Goal: Task Accomplishment & Management: Use online tool/utility

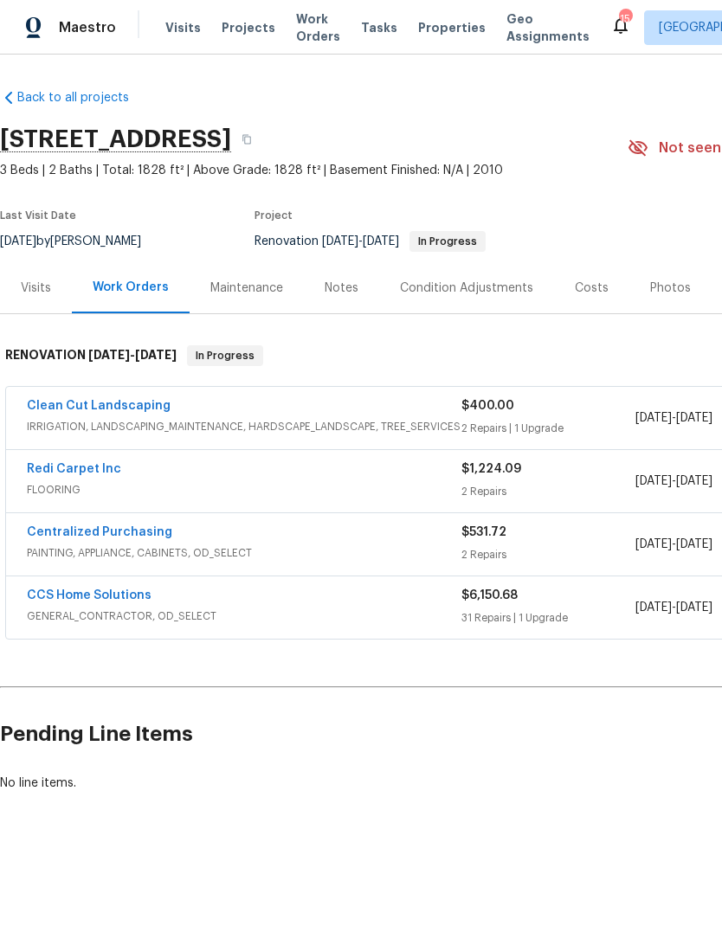
click at [77, 595] on link "CCS Home Solutions" at bounding box center [89, 596] width 125 height 12
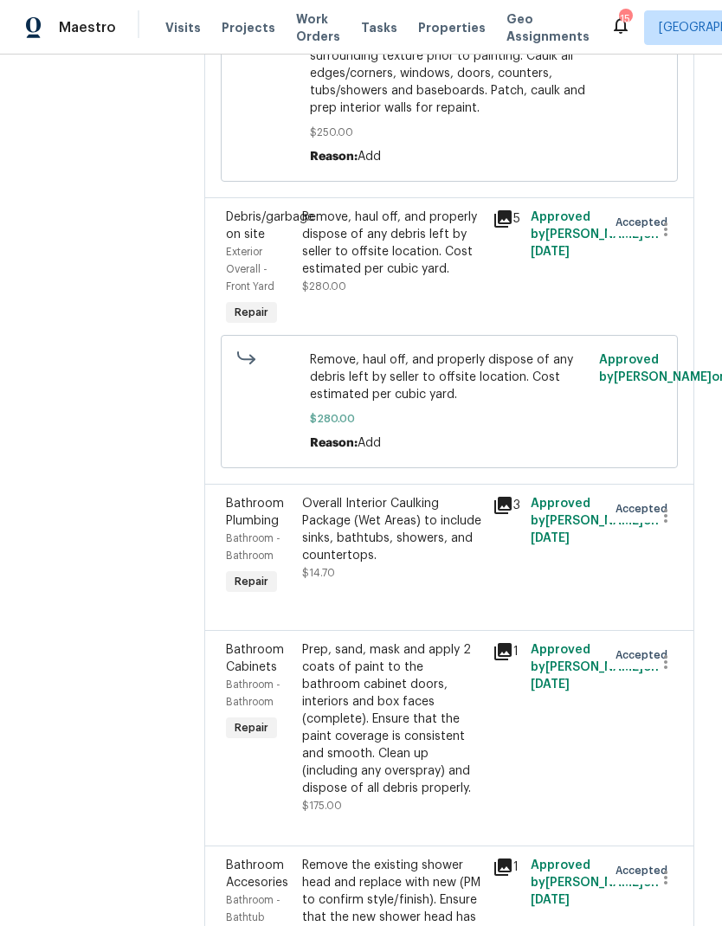
scroll to position [791, 0]
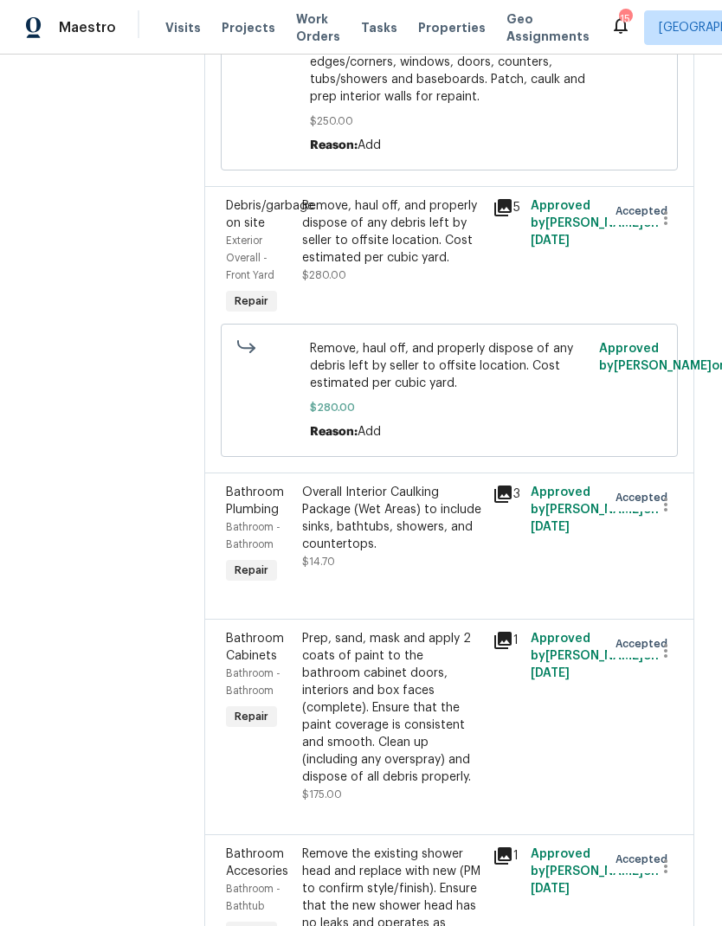
click at [502, 216] on icon at bounding box center [502, 207] width 17 height 17
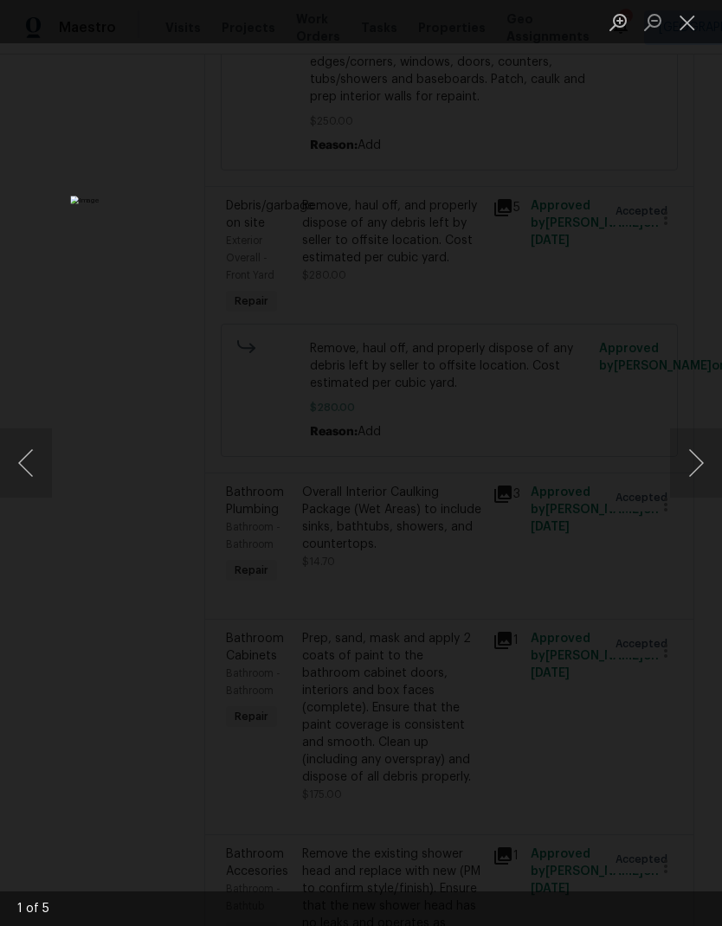
click at [695, 29] on button "Close lightbox" at bounding box center [687, 22] width 35 height 30
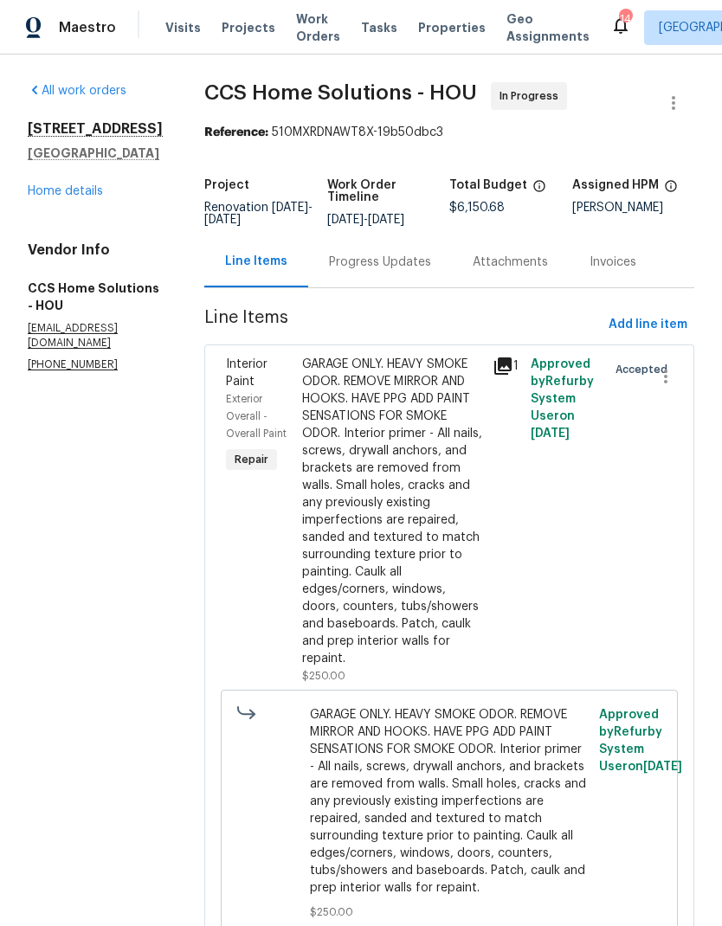
scroll to position [0, 0]
click at [46, 196] on link "Home details" at bounding box center [65, 191] width 75 height 12
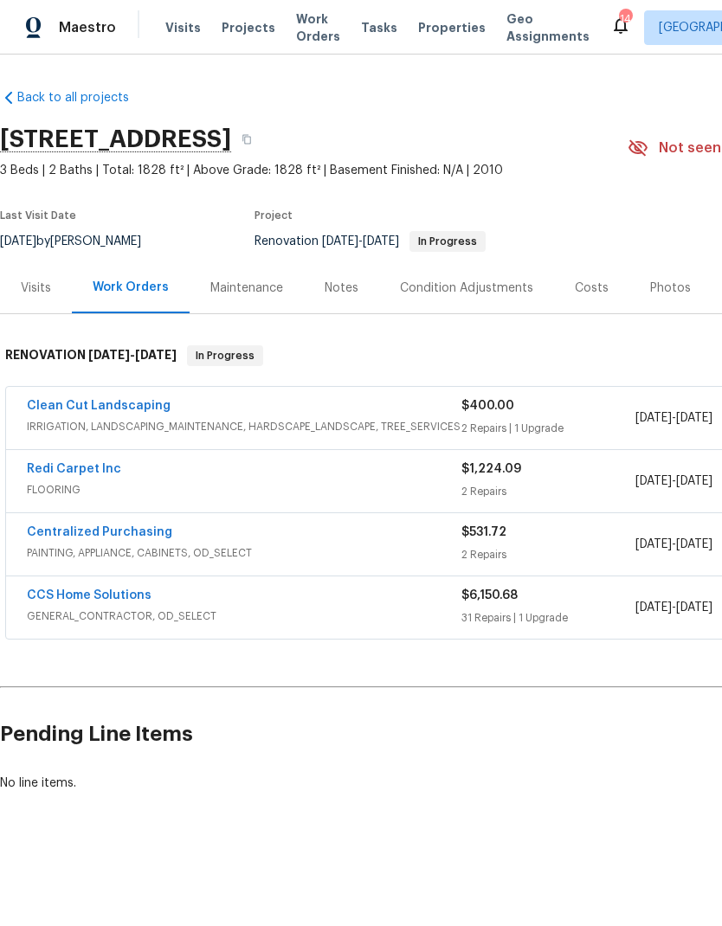
click at [360, 287] on div "Notes" at bounding box center [341, 287] width 75 height 51
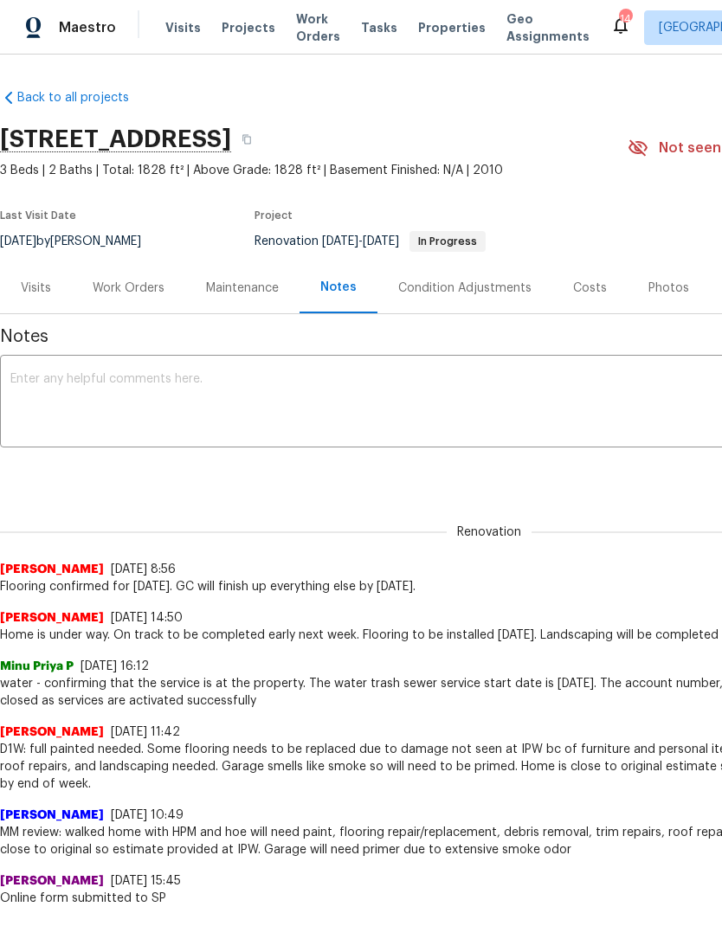
click at [46, 293] on div "Visits" at bounding box center [36, 288] width 30 height 17
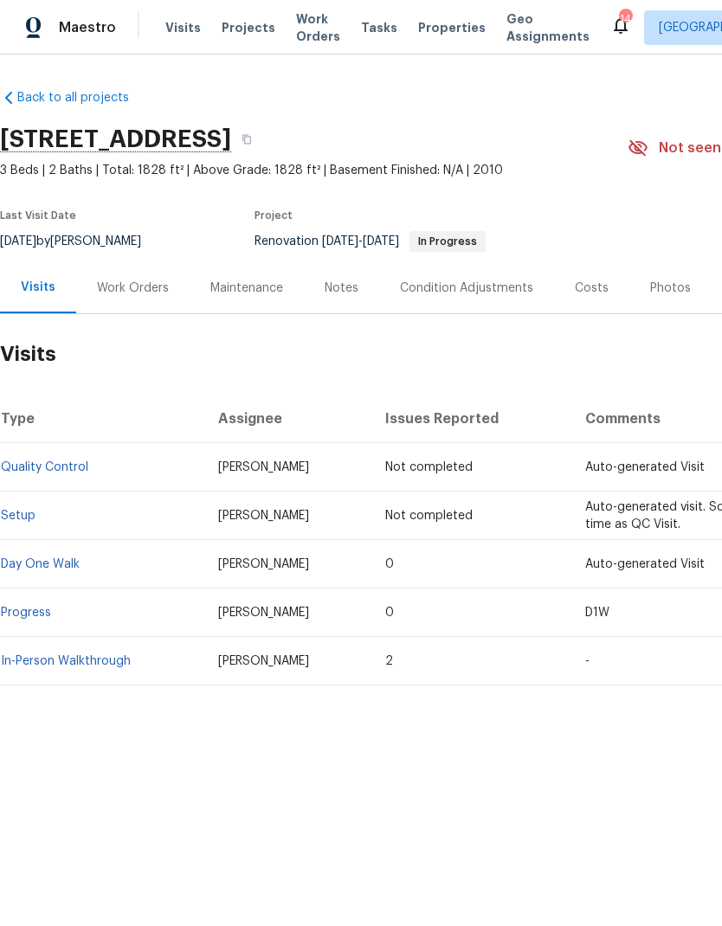
click at [139, 281] on div "Work Orders" at bounding box center [133, 288] width 72 height 17
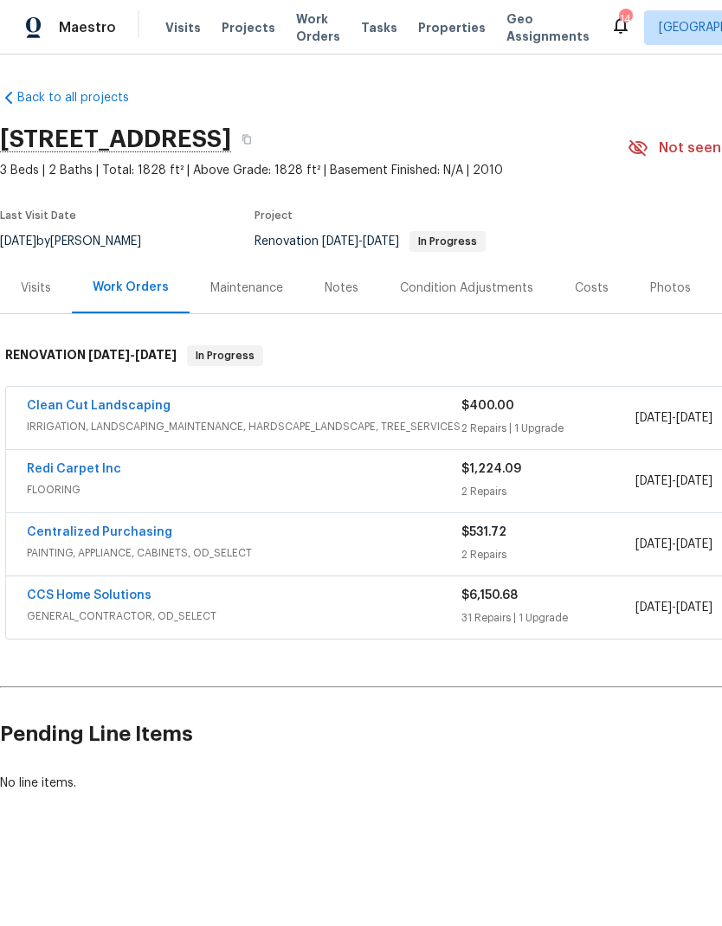
click at [57, 467] on link "Redi Carpet Inc" at bounding box center [74, 469] width 94 height 12
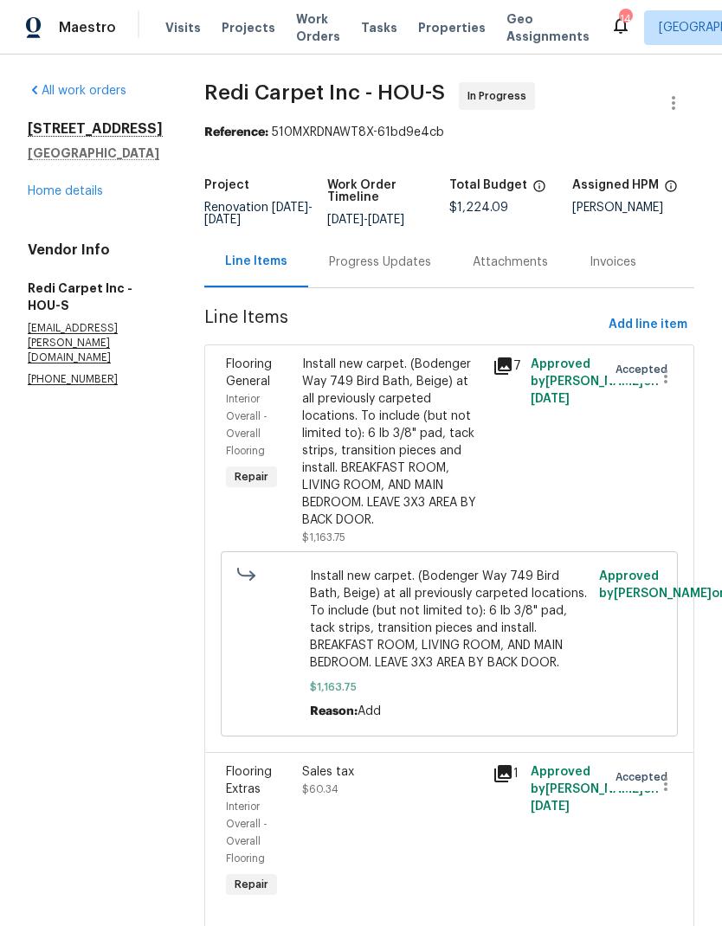
click at [49, 186] on link "Home details" at bounding box center [65, 191] width 75 height 12
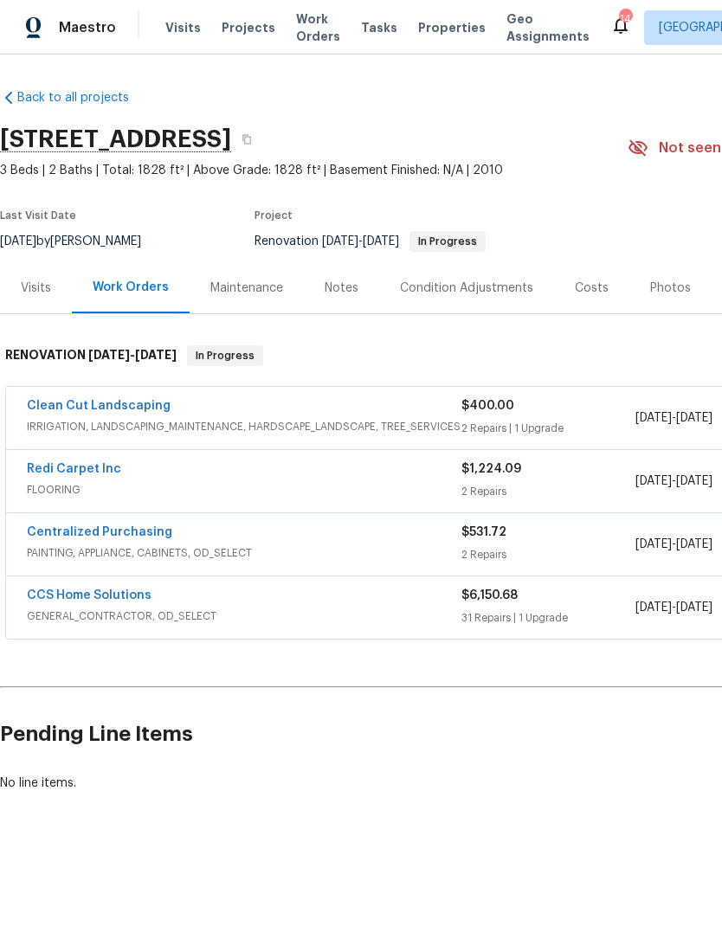
click at [66, 406] on link "Clean Cut Landscaping" at bounding box center [99, 406] width 144 height 12
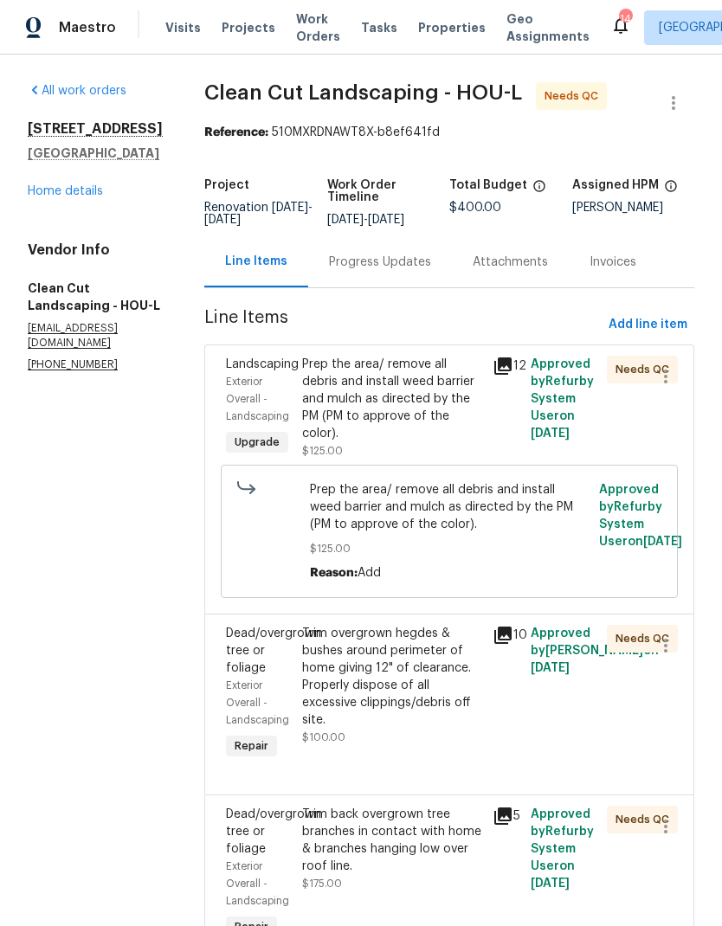
click at [435, 705] on div "Trim overgrown hegdes & bushes around perimeter of home giving 12" of clearance…" at bounding box center [392, 677] width 180 height 104
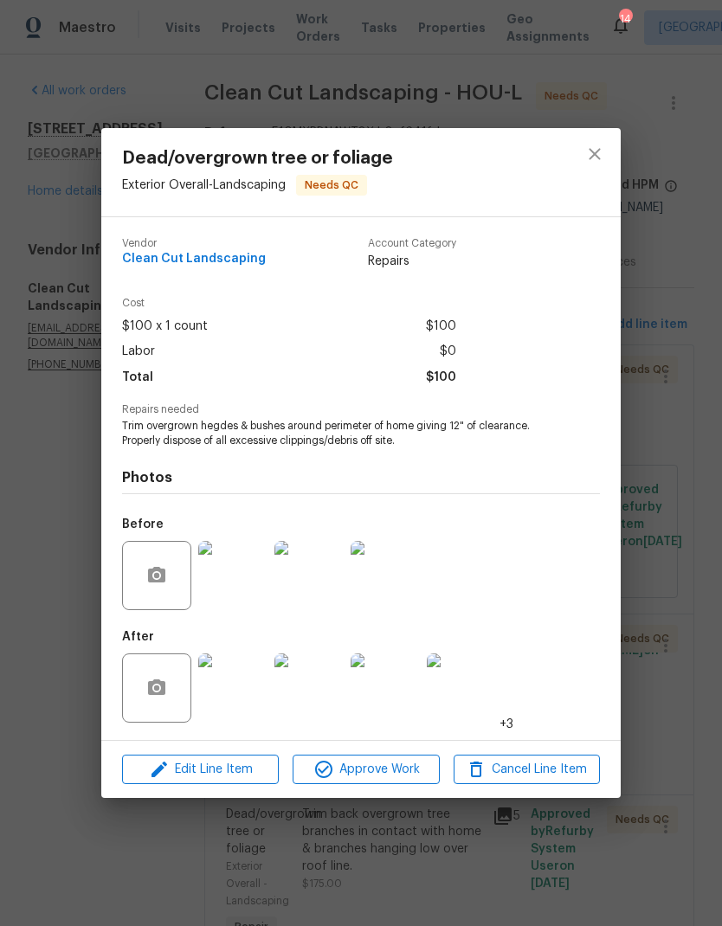
click at [227, 693] on img at bounding box center [232, 688] width 69 height 69
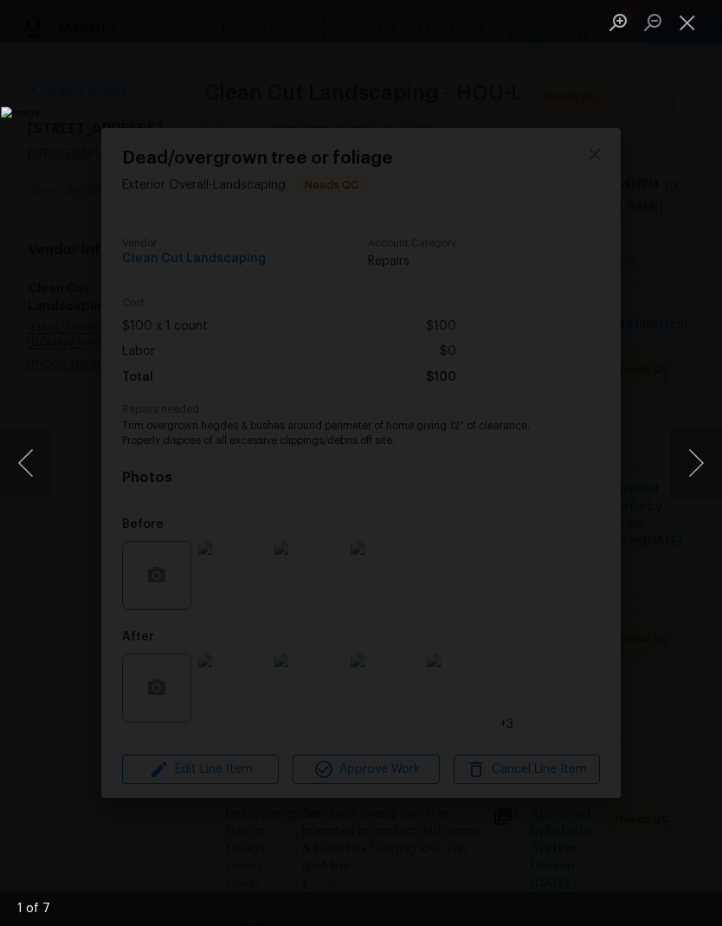
click at [692, 448] on button "Next image" at bounding box center [696, 463] width 52 height 69
click at [693, 451] on button "Next image" at bounding box center [696, 463] width 52 height 69
